Goal: Task Accomplishment & Management: Use online tool/utility

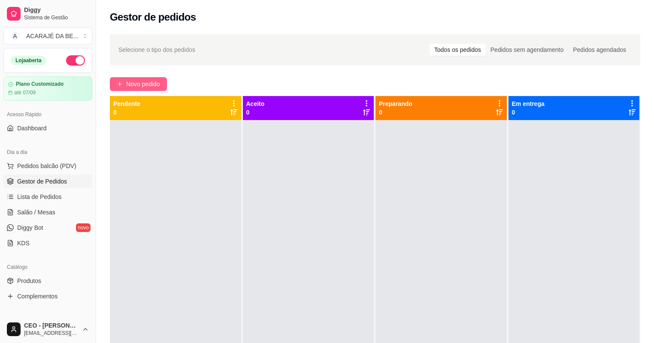
click at [141, 87] on span "Novo pedido" at bounding box center [143, 83] width 34 height 9
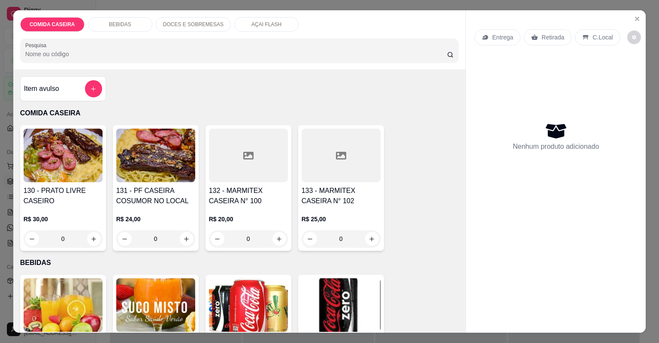
click at [313, 159] on div at bounding box center [341, 156] width 79 height 54
click at [364, 183] on div at bounding box center [330, 191] width 216 height 17
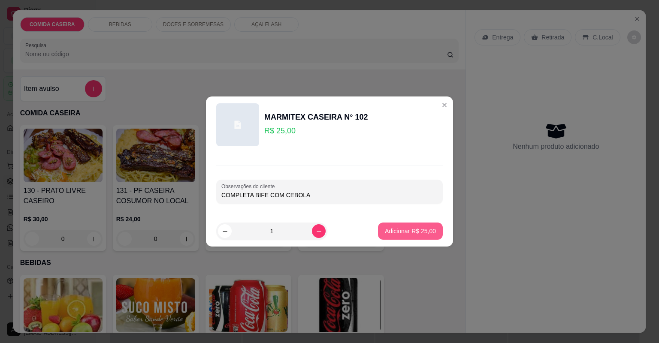
type input "COMPLETA BIFE COM CEBOLA"
click at [400, 228] on p "Adicionar R$ 25,00" at bounding box center [411, 231] width 50 height 8
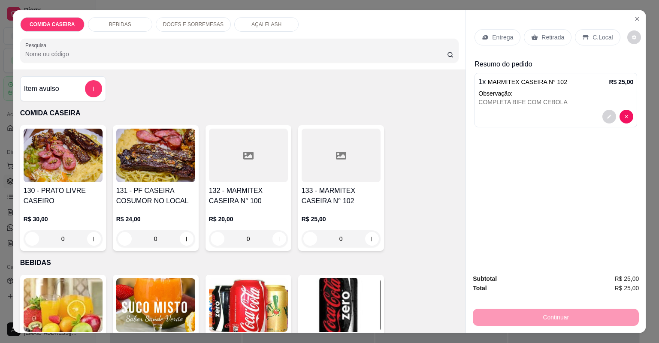
click at [493, 34] on p "Entrega" at bounding box center [502, 37] width 21 height 9
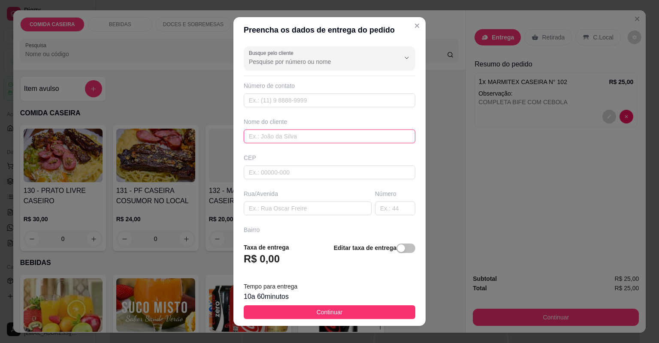
click at [268, 140] on input "text" at bounding box center [330, 137] width 172 height 14
type input "a"
type input "adriarau"
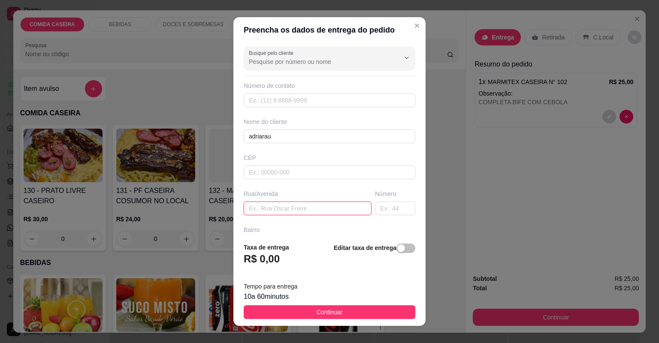
click at [314, 204] on input "text" at bounding box center [308, 209] width 128 height 14
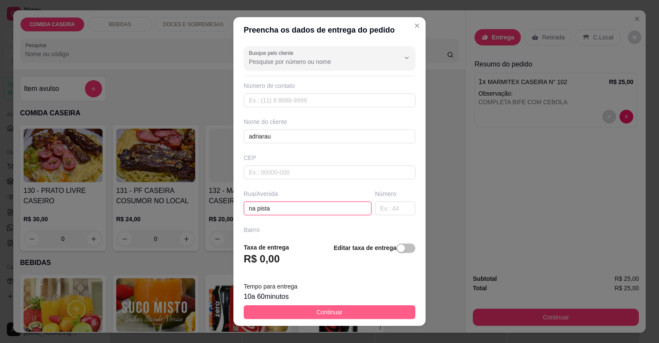
type input "na pista"
click at [326, 310] on span "Continuar" at bounding box center [330, 312] width 26 height 9
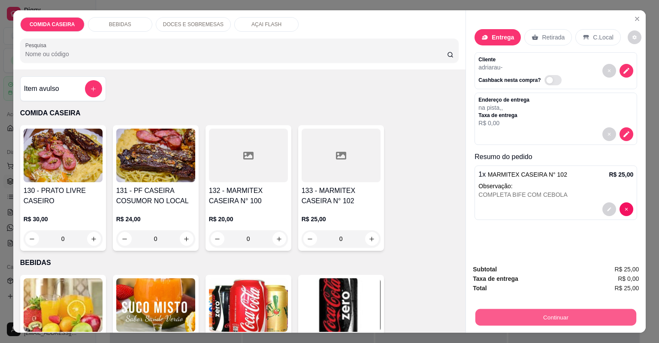
click at [529, 310] on button "Continuar" at bounding box center [556, 318] width 161 height 17
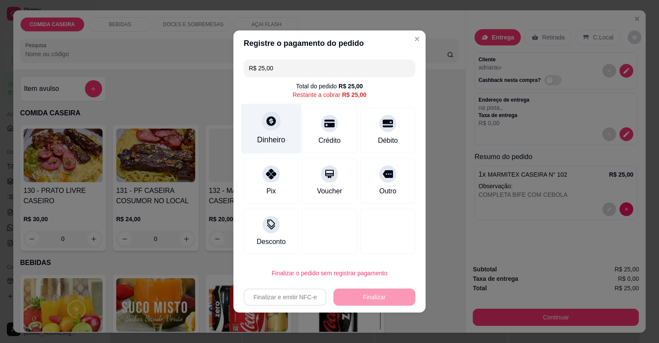
click at [269, 125] on icon at bounding box center [271, 120] width 9 height 9
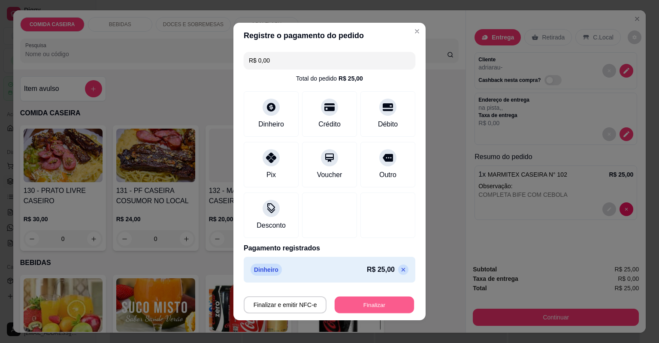
click at [356, 300] on button "Finalizar" at bounding box center [374, 305] width 79 height 17
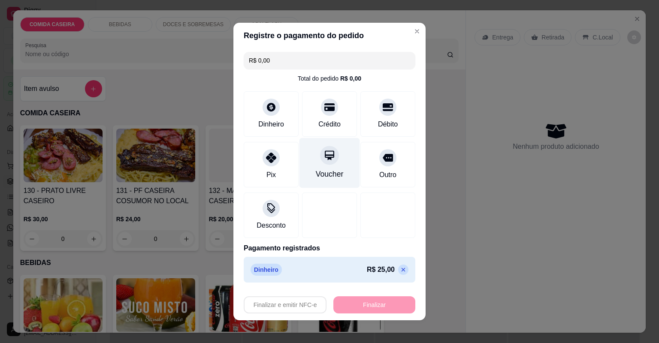
type input "-R$ 25,00"
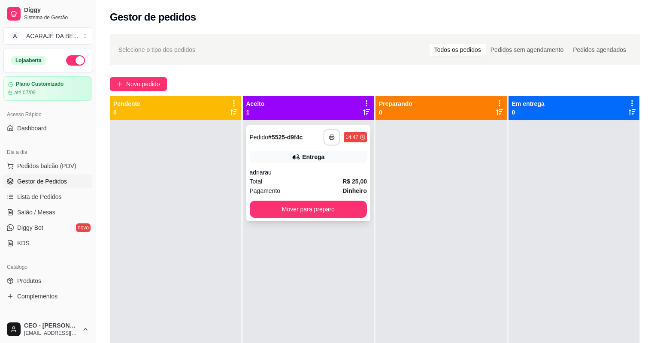
click at [334, 136] on button "button" at bounding box center [332, 137] width 17 height 17
click at [294, 206] on button "Mover para preparo" at bounding box center [309, 209] width 118 height 17
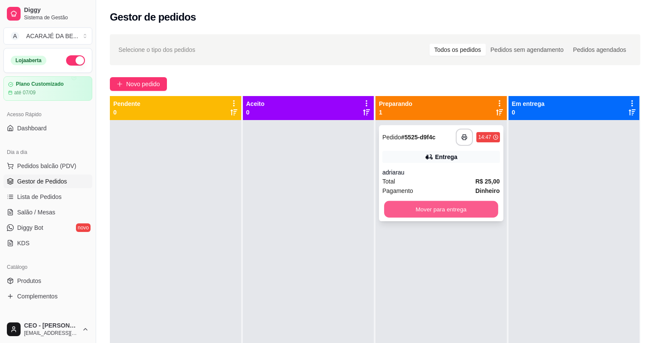
click at [390, 204] on button "Mover para entrega" at bounding box center [441, 209] width 114 height 17
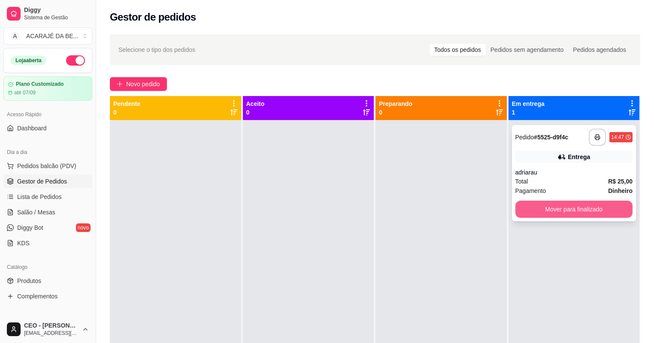
click at [545, 204] on button "Mover para finalizado" at bounding box center [575, 209] width 118 height 17
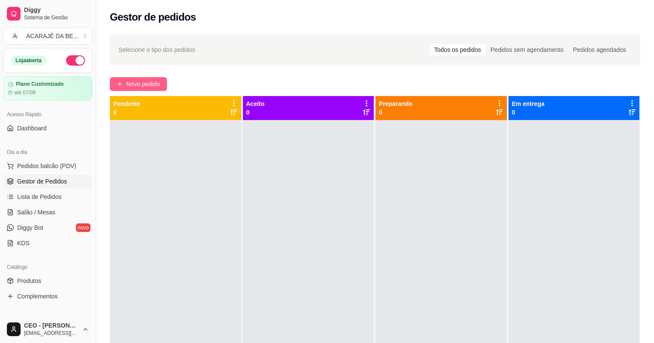
click at [127, 87] on span "Novo pedido" at bounding box center [143, 83] width 34 height 9
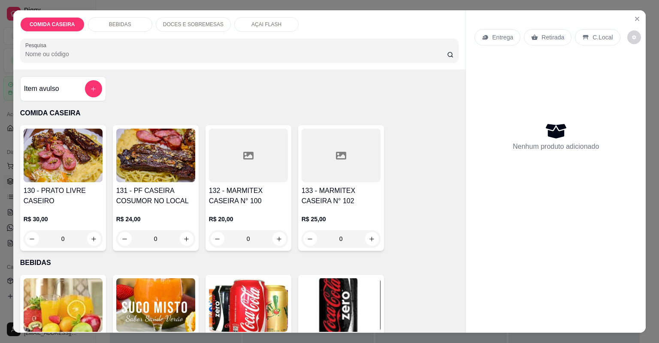
click at [314, 160] on div at bounding box center [341, 156] width 79 height 54
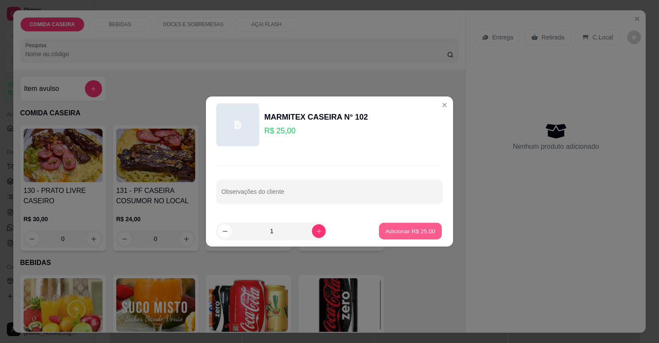
click at [407, 237] on button "Adicionar R$ 25,00" at bounding box center [410, 231] width 63 height 17
type input "1"
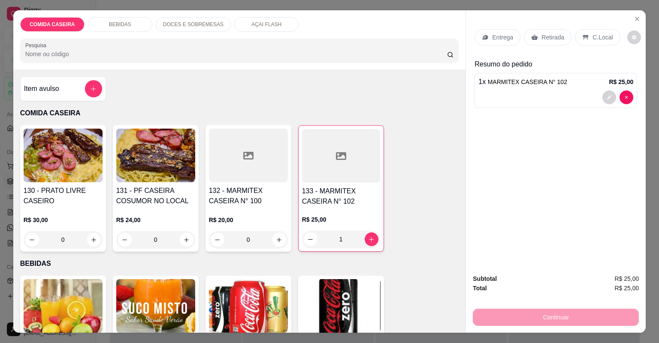
click at [505, 37] on p "Entrega" at bounding box center [502, 37] width 21 height 9
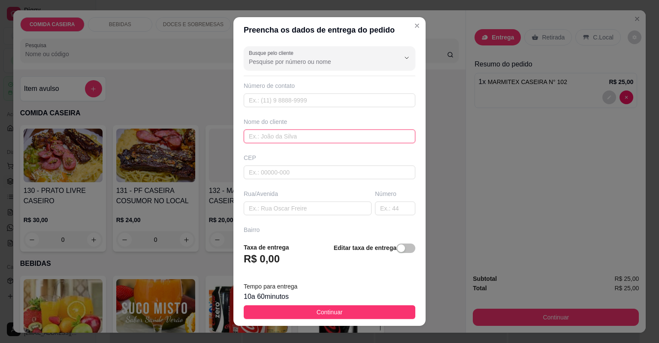
click at [328, 136] on input "text" at bounding box center [330, 137] width 172 height 14
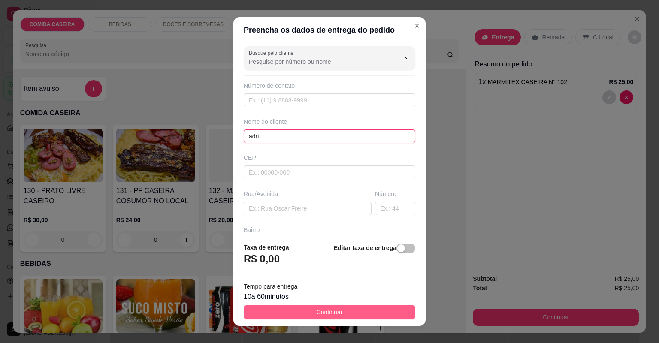
type input "adri"
click at [355, 309] on button "Continuar" at bounding box center [330, 313] width 172 height 14
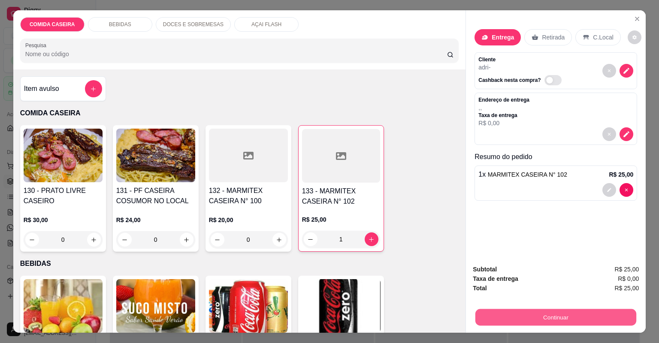
click at [519, 316] on button "Continuar" at bounding box center [556, 318] width 161 height 17
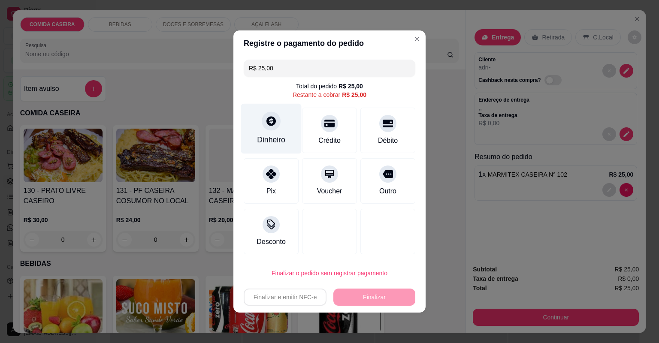
click at [275, 129] on div at bounding box center [271, 121] width 19 height 19
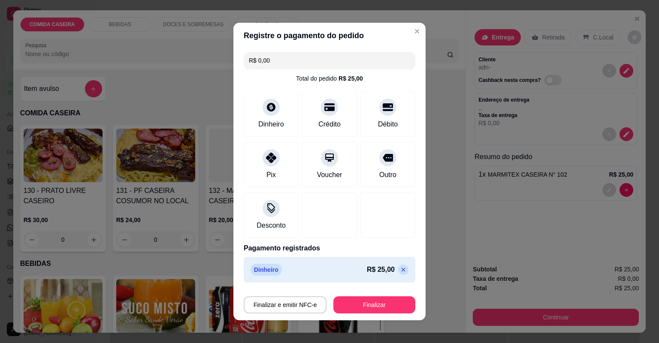
type input "R$ 0,00"
drag, startPoint x: 375, startPoint y: 295, endPoint x: 374, endPoint y: 299, distance: 4.6
click at [374, 298] on div "Finalizar e emitir NFC-e Finalizar" at bounding box center [330, 303] width 172 height 21
click at [374, 301] on button "Finalizar" at bounding box center [374, 305] width 79 height 17
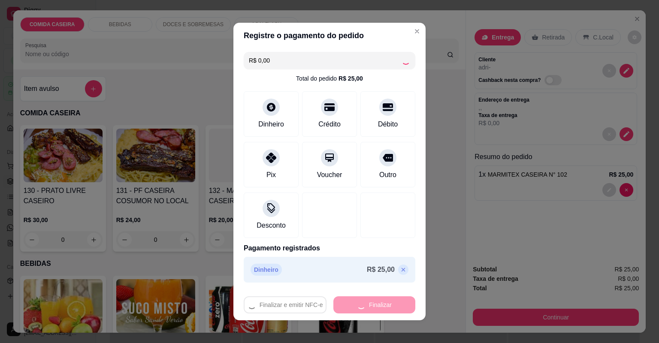
type input "0"
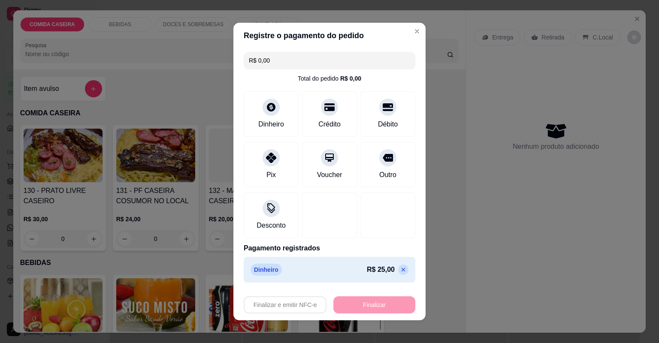
type input "-R$ 25,00"
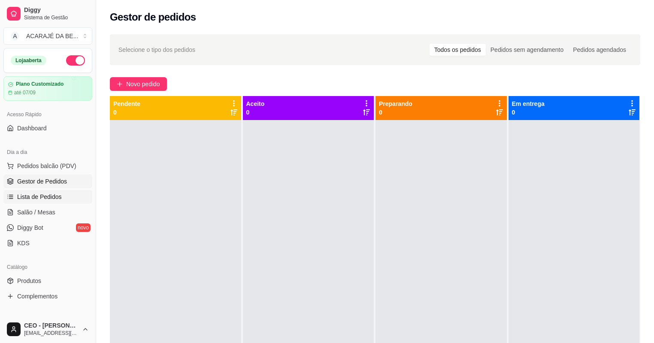
click at [51, 198] on span "Lista de Pedidos" at bounding box center [39, 197] width 45 height 9
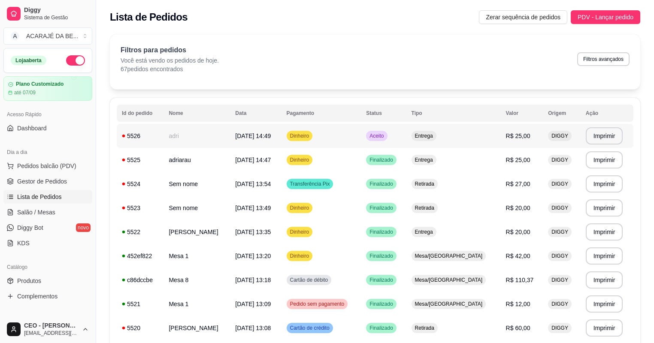
click at [221, 137] on td "adri" at bounding box center [197, 136] width 67 height 24
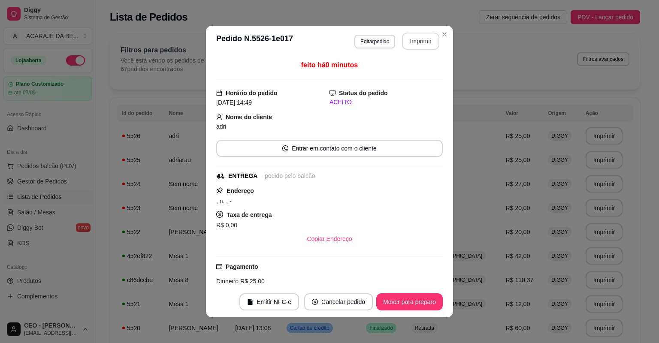
click at [422, 41] on button "Imprimir" at bounding box center [420, 41] width 37 height 17
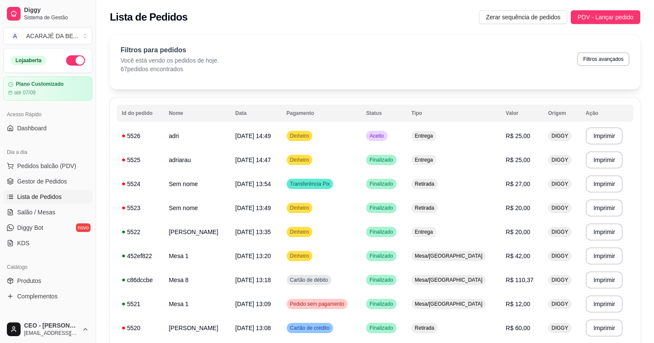
click at [63, 181] on span "Gestor de Pedidos" at bounding box center [42, 181] width 50 height 9
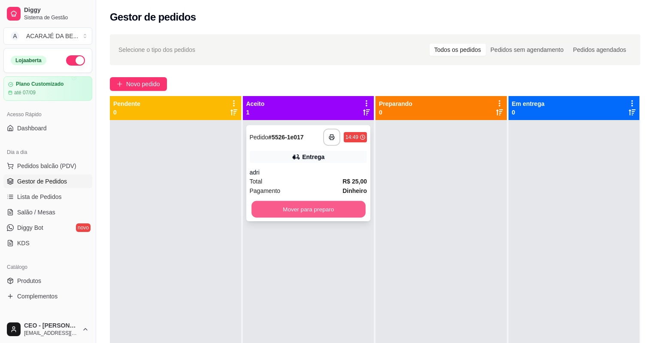
click at [276, 213] on button "Mover para preparo" at bounding box center [309, 209] width 114 height 17
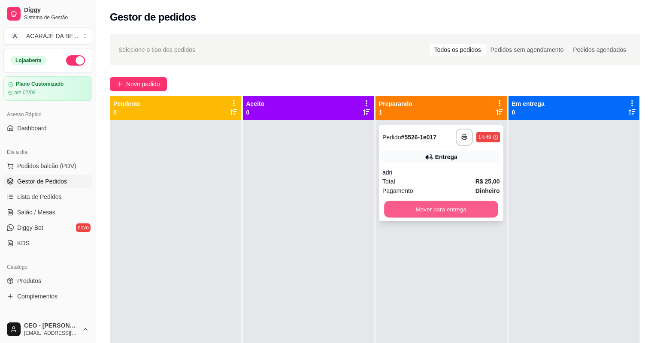
click at [486, 212] on button "Mover para entrega" at bounding box center [441, 209] width 114 height 17
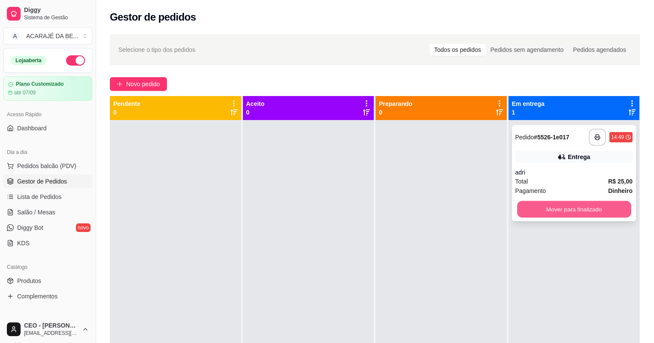
click at [558, 207] on button "Mover para finalizado" at bounding box center [574, 209] width 114 height 17
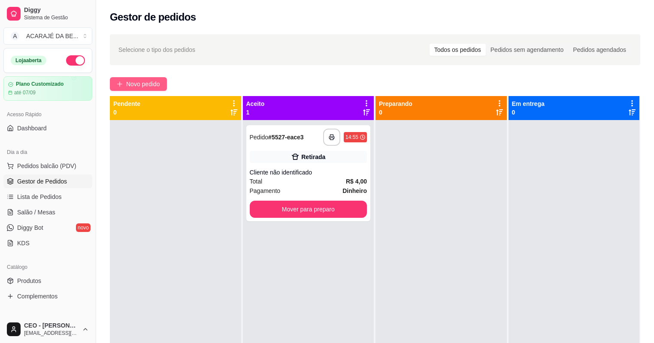
click at [145, 82] on span "Novo pedido" at bounding box center [143, 83] width 34 height 9
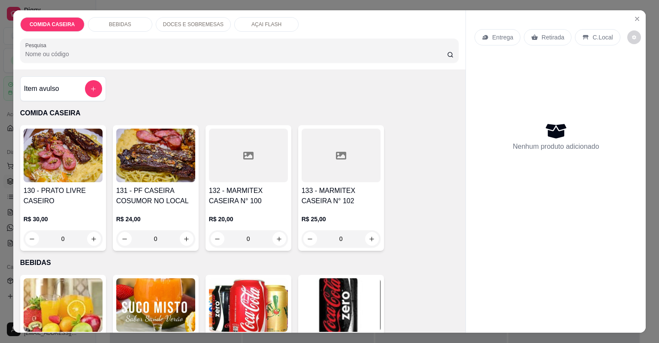
click at [246, 168] on div at bounding box center [248, 156] width 79 height 54
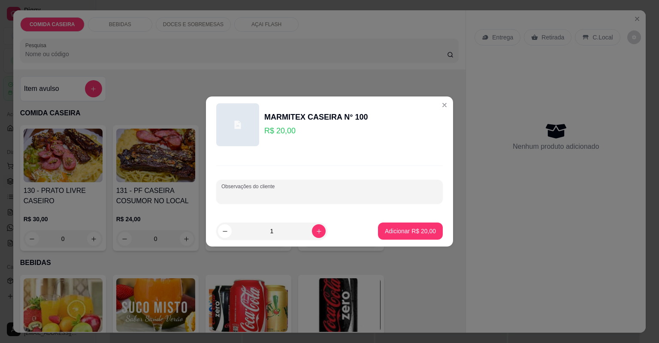
click at [301, 197] on input "Observações do cliente" at bounding box center [330, 195] width 216 height 9
paste input "Feijão tropeiro arroz macarrão bife Ou frango vimagrete"
type input "Feijão tropeiro arroz macarrão bife Ou frango vimagrete"
click at [408, 232] on p "Adicionar R$ 20,00" at bounding box center [411, 231] width 50 height 8
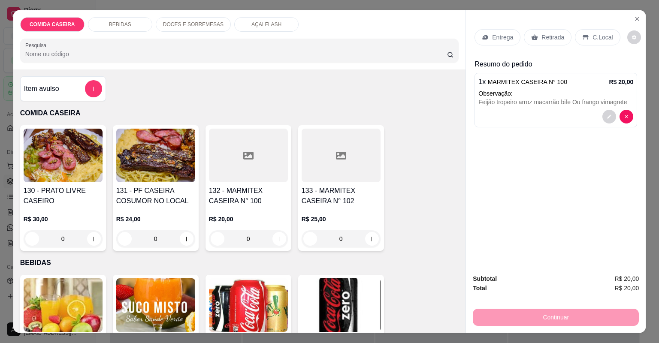
click at [492, 38] on p "Entrega" at bounding box center [502, 37] width 21 height 9
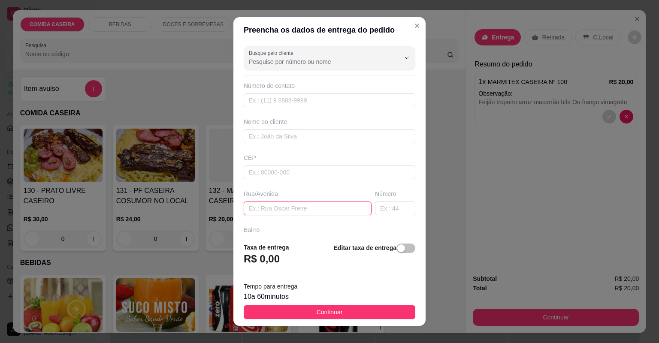
click at [315, 207] on input "text" at bounding box center [308, 209] width 128 height 14
paste input "Rua da câmara de vereadores"
type input "Rua da câmara de vereadores"
click at [385, 205] on input "text" at bounding box center [395, 209] width 40 height 14
type input "35"
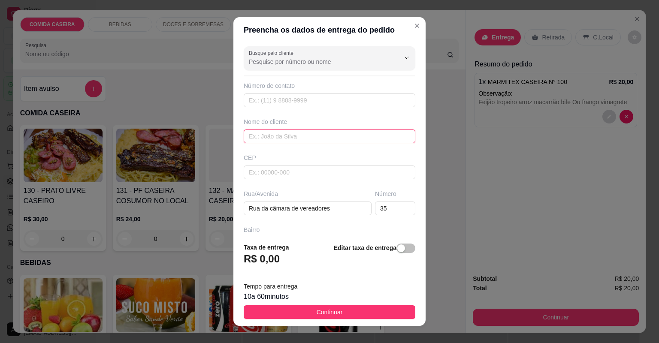
click at [324, 135] on input "text" at bounding box center [330, 137] width 172 height 14
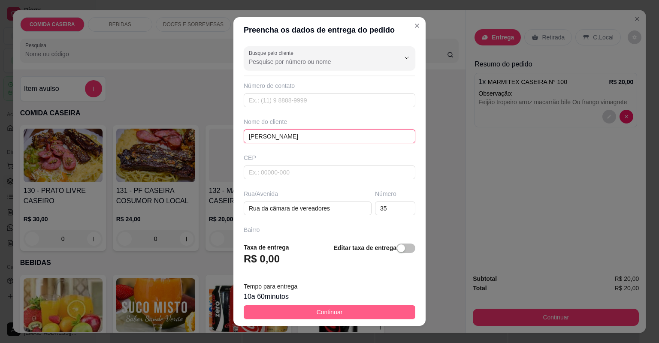
type input "[PERSON_NAME]"
click at [362, 311] on button "Continuar" at bounding box center [330, 313] width 172 height 14
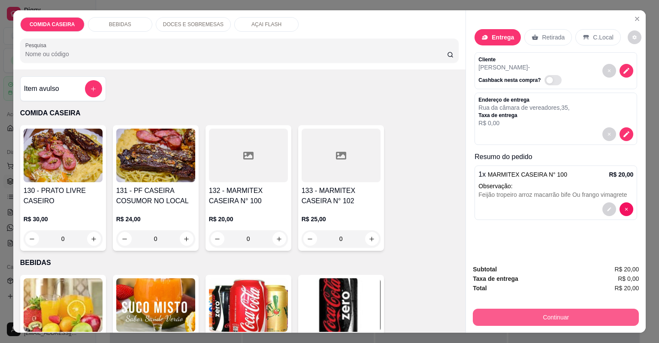
click at [492, 317] on button "Continuar" at bounding box center [556, 317] width 166 height 17
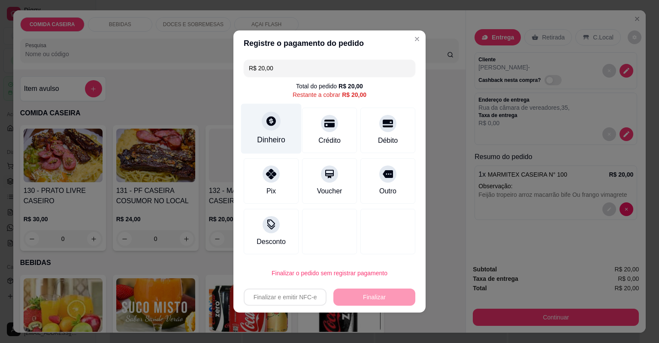
click at [276, 135] on div "Dinheiro" at bounding box center [271, 139] width 28 height 11
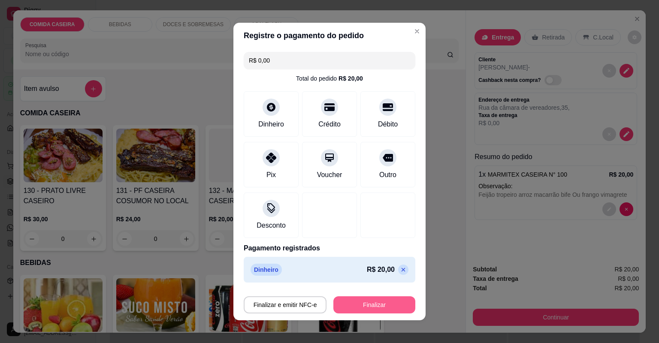
click at [387, 302] on button "Finalizar" at bounding box center [375, 305] width 82 height 17
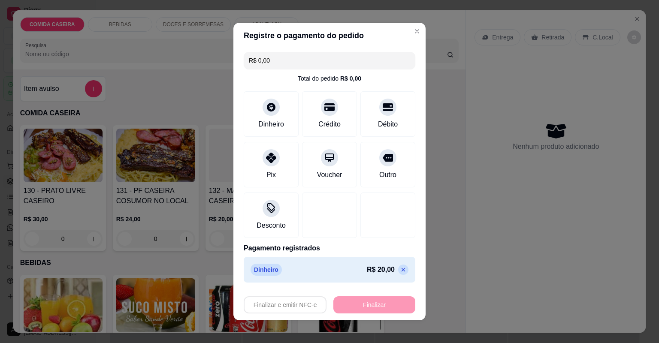
type input "-R$ 20,00"
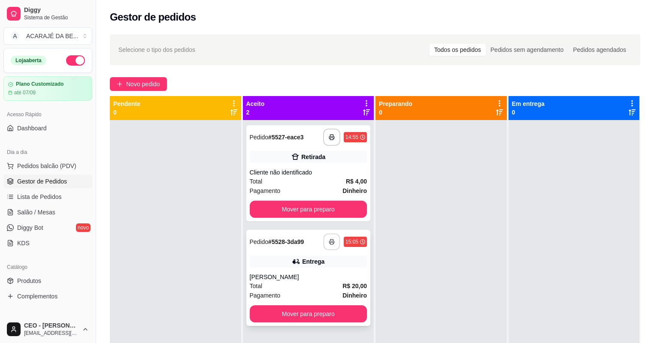
click at [331, 245] on button "button" at bounding box center [332, 242] width 17 height 17
click at [357, 206] on button "Mover para preparo" at bounding box center [309, 209] width 114 height 17
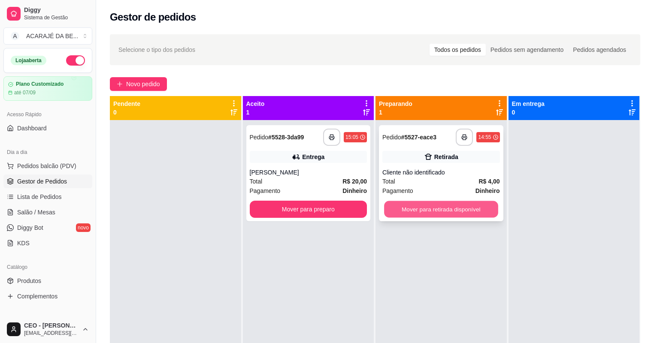
click at [428, 212] on button "Mover para retirada disponível" at bounding box center [441, 209] width 114 height 17
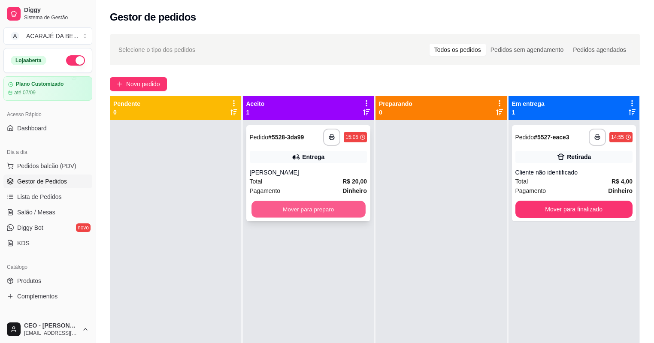
click at [325, 213] on button "Mover para preparo" at bounding box center [309, 209] width 114 height 17
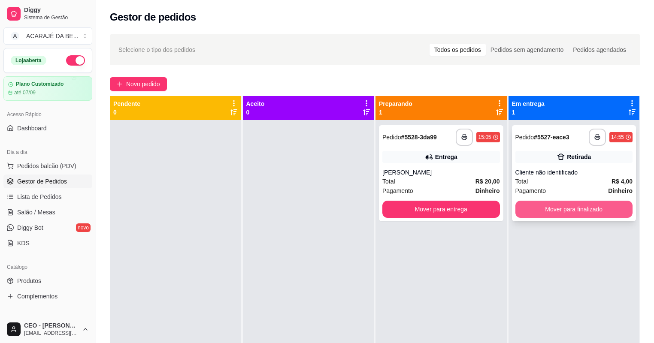
click at [540, 206] on button "Mover para finalizado" at bounding box center [575, 209] width 118 height 17
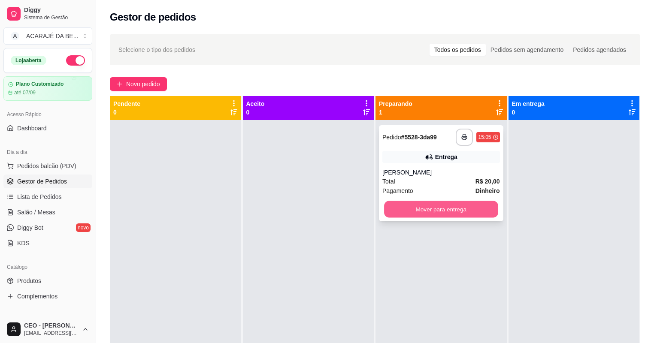
click at [479, 210] on button "Mover para entrega" at bounding box center [441, 209] width 114 height 17
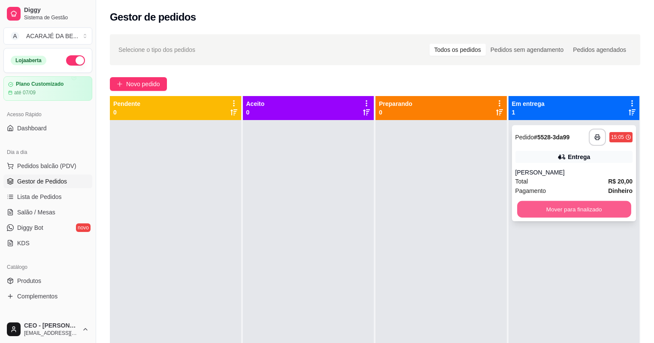
click at [527, 211] on button "Mover para finalizado" at bounding box center [574, 209] width 114 height 17
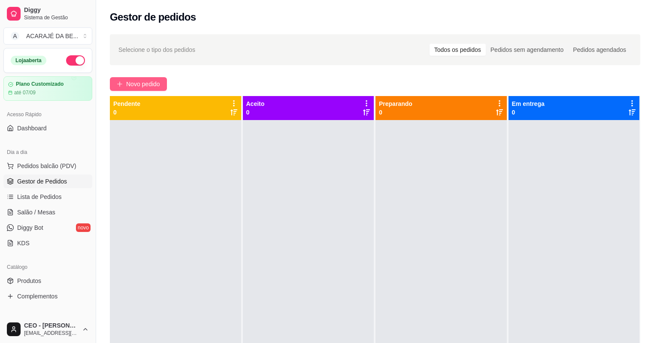
click at [129, 77] on button "Novo pedido" at bounding box center [138, 84] width 57 height 14
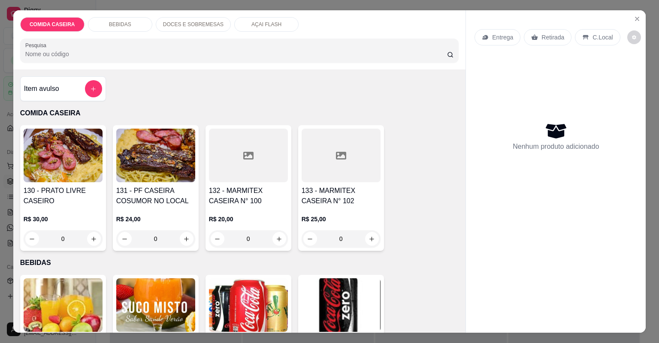
click at [140, 79] on div "Item avulso COMIDA CASEIRA 130 - PRATO LIVRE CASEIRO R$ 30,00 0 131 - PF CASEIR…" at bounding box center [239, 202] width 453 height 264
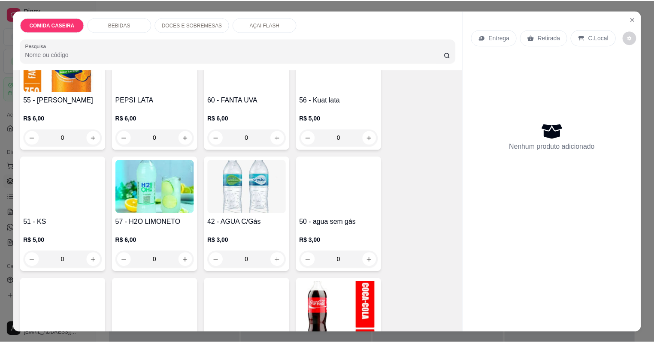
scroll to position [481, 0]
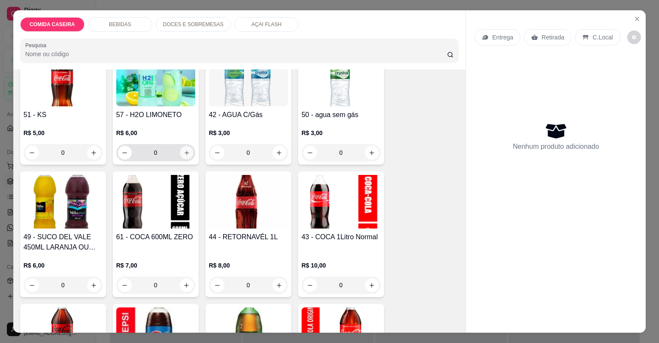
click at [184, 158] on button "increase-product-quantity" at bounding box center [186, 152] width 13 height 13
type input "1"
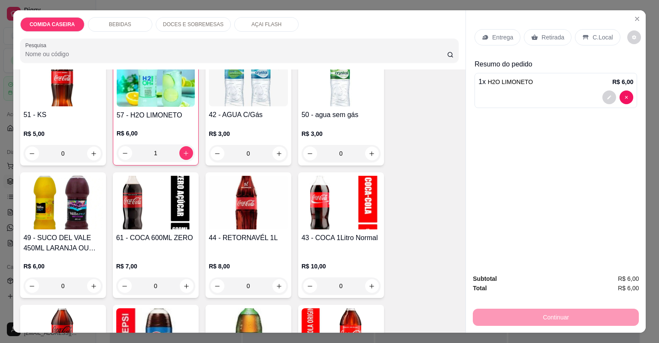
click at [551, 36] on p "Retirada" at bounding box center [553, 37] width 23 height 9
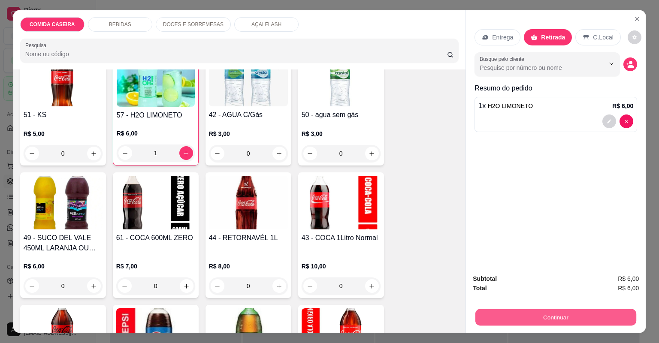
click at [559, 314] on button "Continuar" at bounding box center [556, 318] width 161 height 17
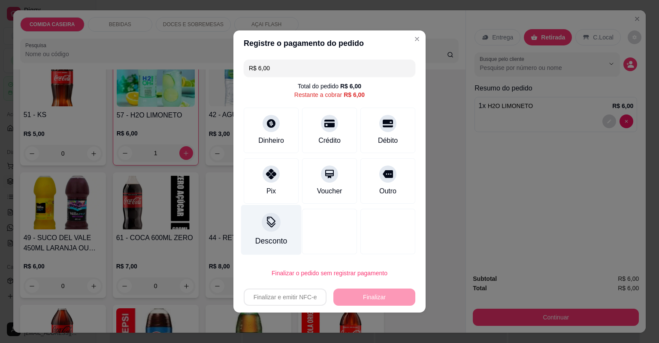
click at [288, 192] on div "Pix" at bounding box center [271, 181] width 55 height 46
type input "R$ 0,00"
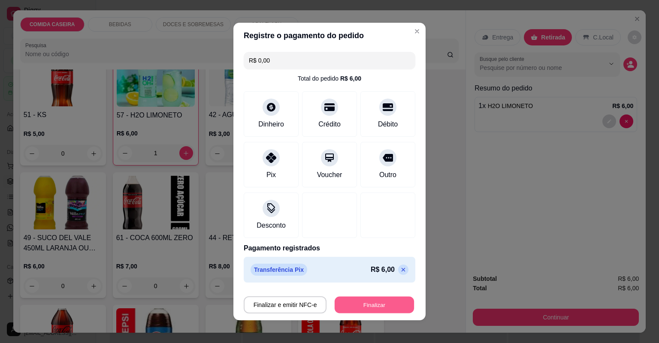
click at [395, 301] on button "Finalizar" at bounding box center [374, 305] width 79 height 17
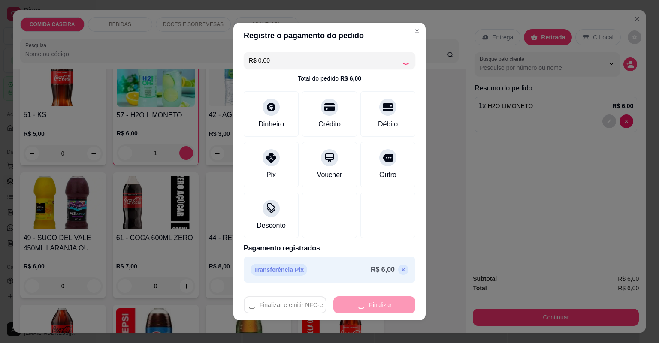
type input "0"
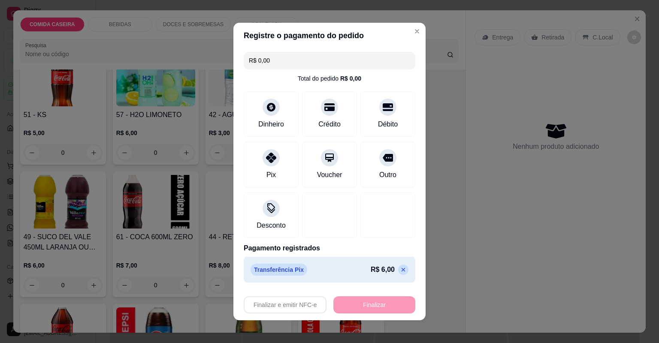
type input "-R$ 6,00"
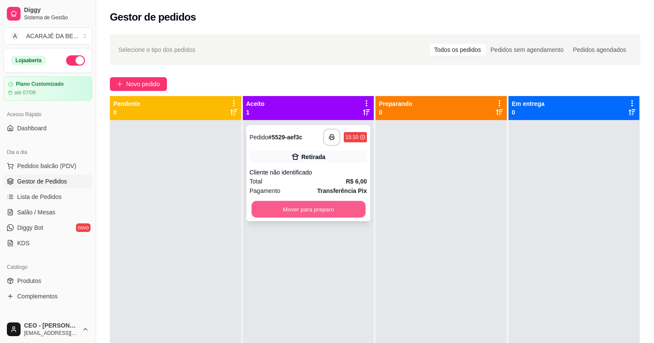
click at [342, 211] on button "Mover para preparo" at bounding box center [309, 209] width 114 height 17
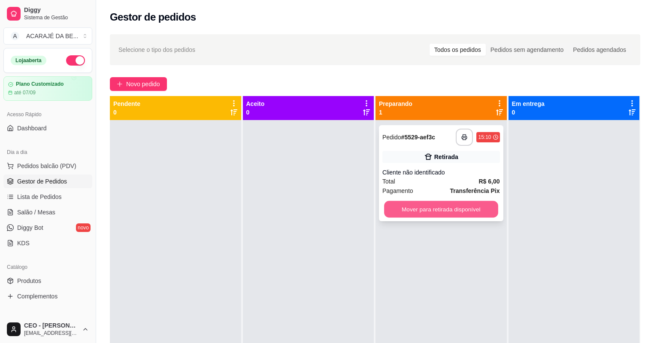
click at [449, 208] on button "Mover para retirada disponível" at bounding box center [441, 209] width 114 height 17
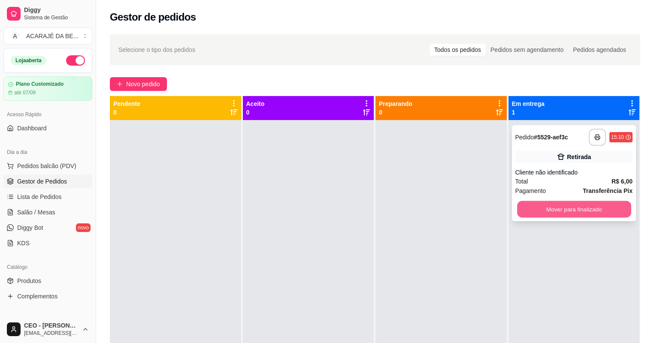
click at [535, 204] on button "Mover para finalizado" at bounding box center [574, 209] width 114 height 17
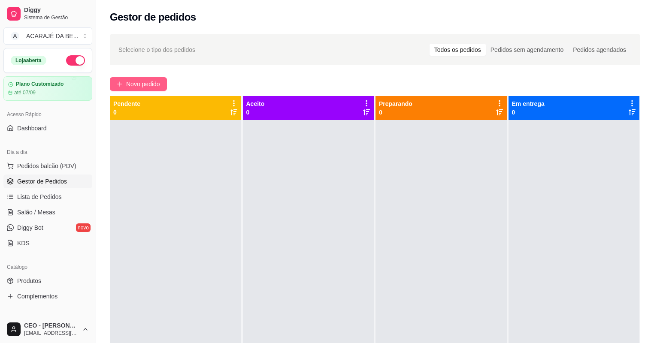
click at [144, 88] on span "Novo pedido" at bounding box center [143, 83] width 34 height 9
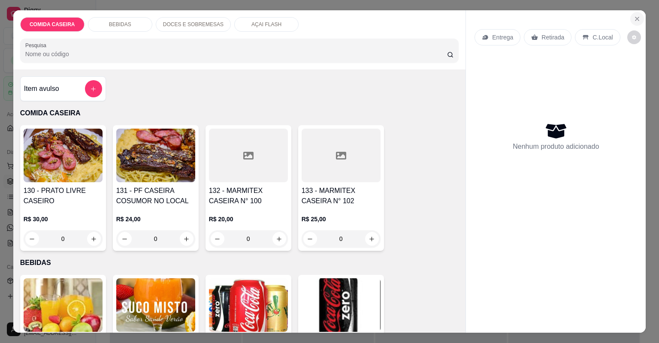
click at [636, 19] on icon "Close" at bounding box center [637, 18] width 3 height 3
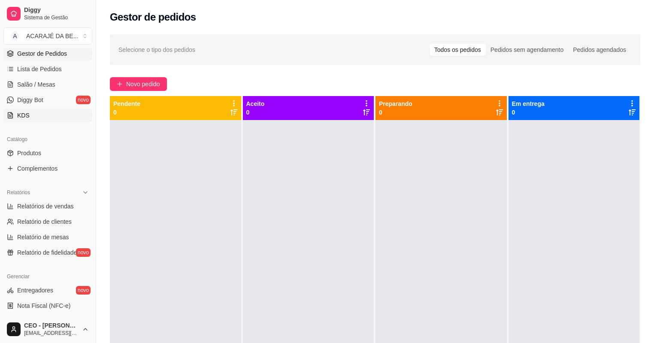
scroll to position [137, 0]
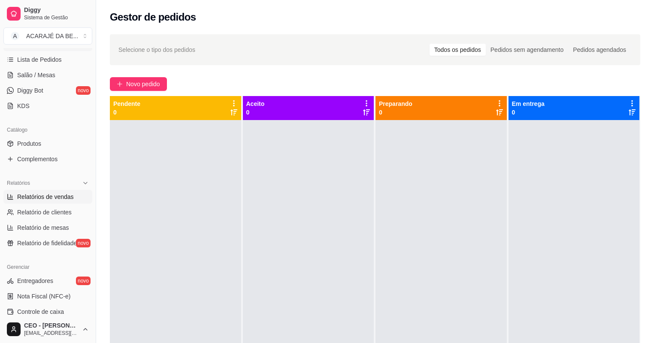
click at [44, 197] on span "Relatórios de vendas" at bounding box center [45, 197] width 57 height 9
select select "ALL"
select select "0"
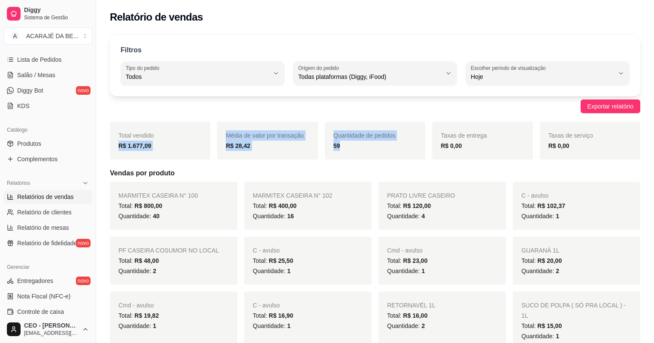
drag, startPoint x: 115, startPoint y: 149, endPoint x: 380, endPoint y: 146, distance: 265.3
click at [380, 146] on div "Total vendido R$ 1.677,09 Média de valor por transação R$ 28,42 Quantidade de p…" at bounding box center [375, 141] width 531 height 38
drag, startPoint x: 122, startPoint y: 164, endPoint x: 113, endPoint y: 158, distance: 10.7
drag, startPoint x: 113, startPoint y: 158, endPoint x: 110, endPoint y: 146, distance: 12.5
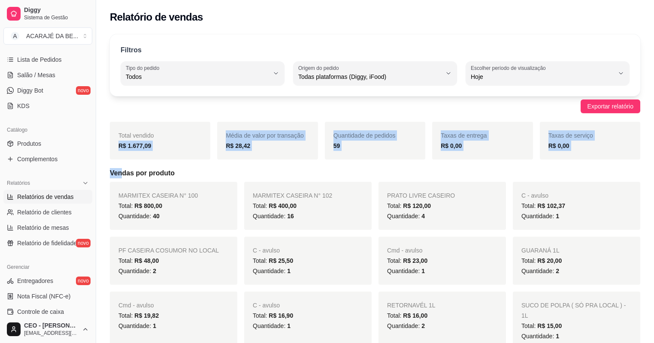
click at [112, 152] on div "Total vendido R$ 1.677,09" at bounding box center [160, 141] width 100 height 38
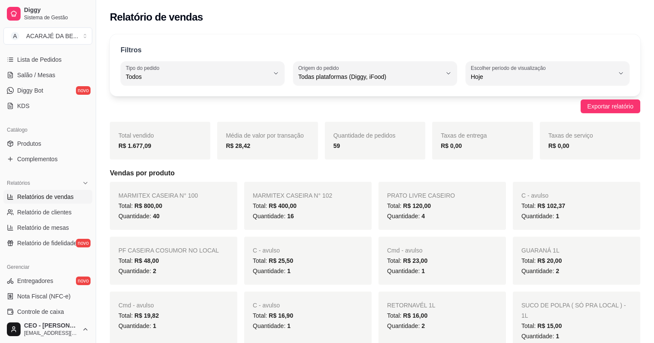
drag, startPoint x: 115, startPoint y: 137, endPoint x: 115, endPoint y: 129, distance: 8.6
click at [115, 132] on div "Total vendido R$ 1.677,09" at bounding box center [160, 141] width 100 height 38
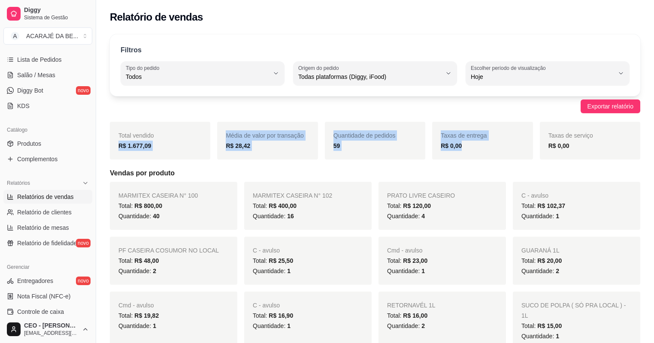
drag, startPoint x: 117, startPoint y: 148, endPoint x: 486, endPoint y: 148, distance: 369.6
click at [486, 148] on div "Total vendido R$ 1.677,09 Média de valor por transação R$ 28,42 Quantidade de p…" at bounding box center [375, 141] width 531 height 38
copy div "R$ 1.677,09 Média de valor por transação R$ 28,42 Quantidade de pedidos 59 Taxa…"
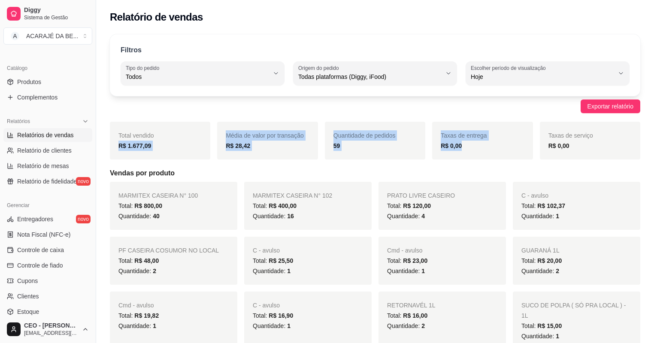
scroll to position [206, 0]
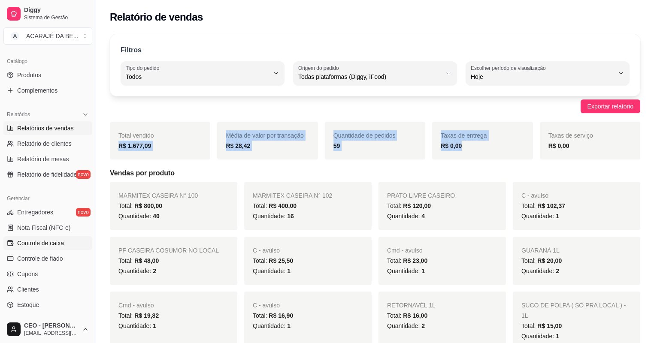
click at [43, 244] on span "Controle de caixa" at bounding box center [40, 243] width 47 height 9
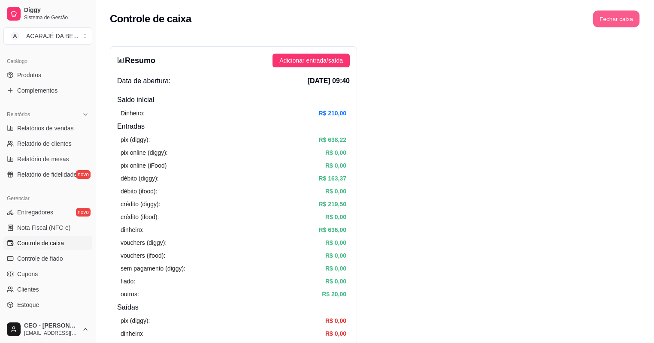
click at [620, 14] on button "Fechar caixa" at bounding box center [616, 19] width 47 height 17
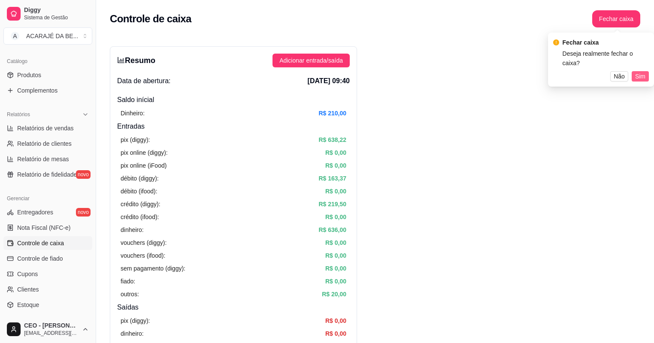
click at [642, 72] on span "Sim" at bounding box center [640, 76] width 10 height 9
